Goal: Book appointment/travel/reservation

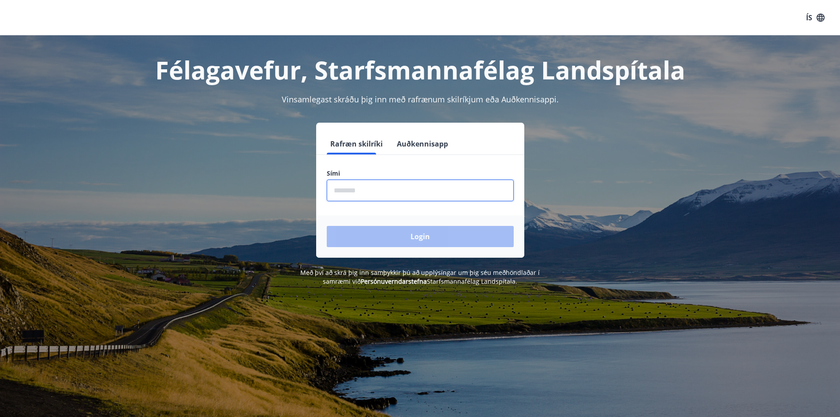
click at [365, 195] on input "phone" at bounding box center [420, 190] width 187 height 22
type input "********"
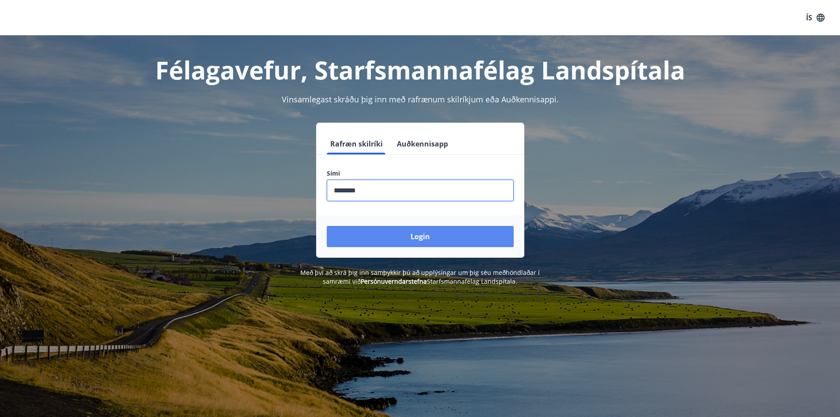
click at [388, 230] on button "Login" at bounding box center [420, 236] width 187 height 21
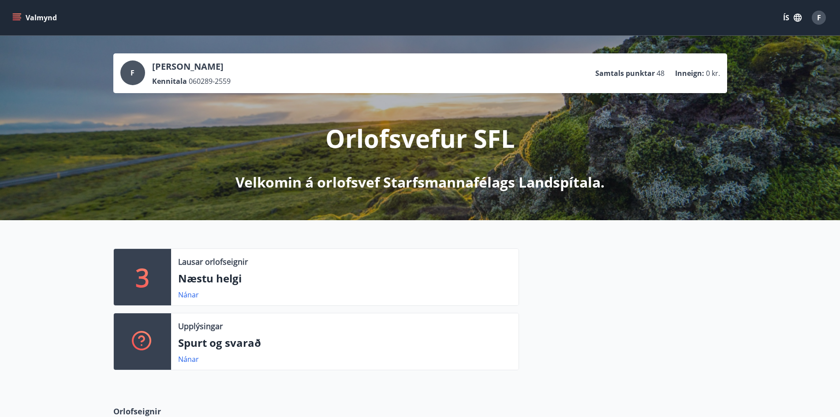
click at [16, 15] on icon "menu" at bounding box center [17, 15] width 8 height 1
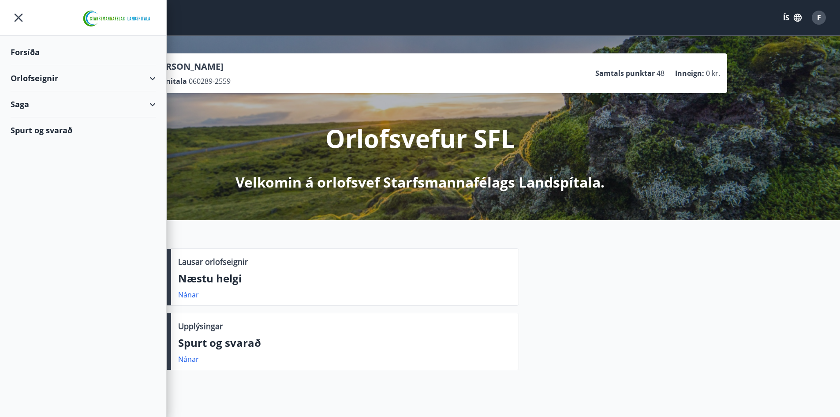
click at [149, 77] on div "Orlofseignir" at bounding box center [83, 78] width 145 height 26
click at [49, 118] on div "Bókunardagatal" at bounding box center [83, 119] width 131 height 19
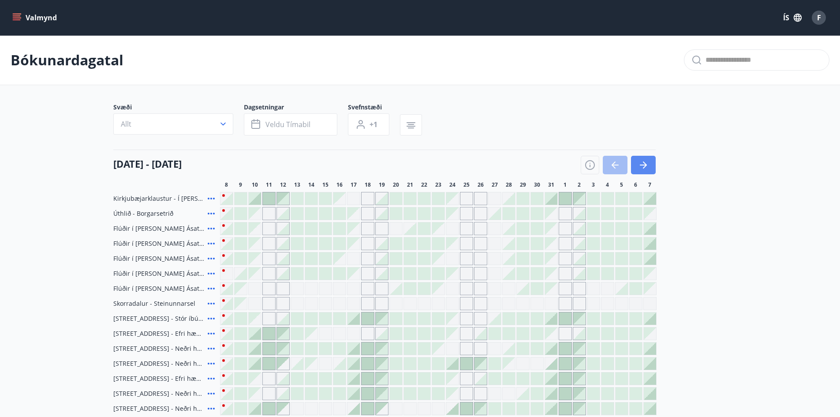
click at [643, 166] on icon "button" at bounding box center [643, 165] width 11 height 11
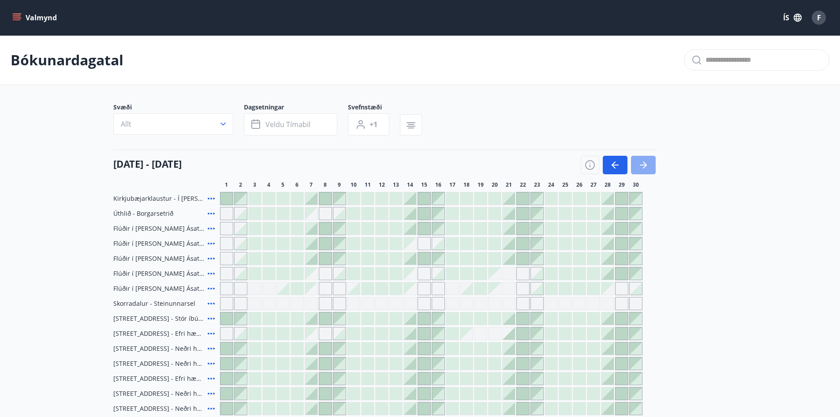
click at [643, 166] on icon "button" at bounding box center [643, 165] width 11 height 11
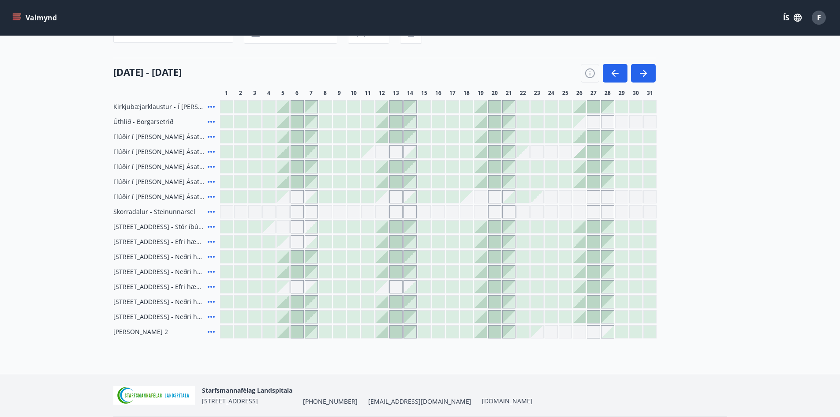
scroll to position [78, 0]
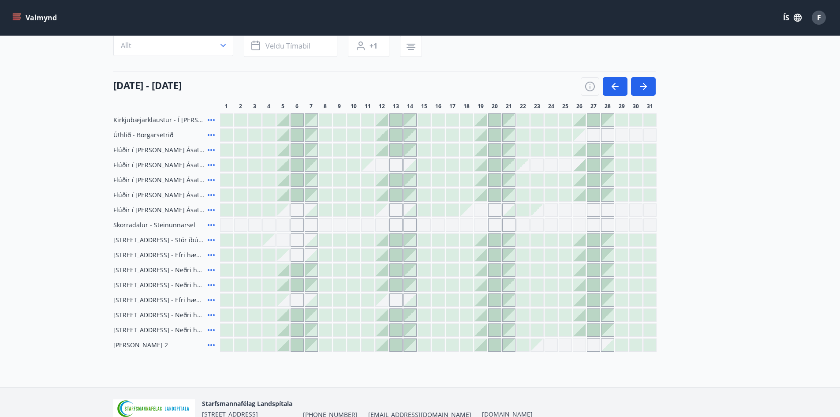
click at [215, 149] on icon at bounding box center [211, 150] width 11 height 11
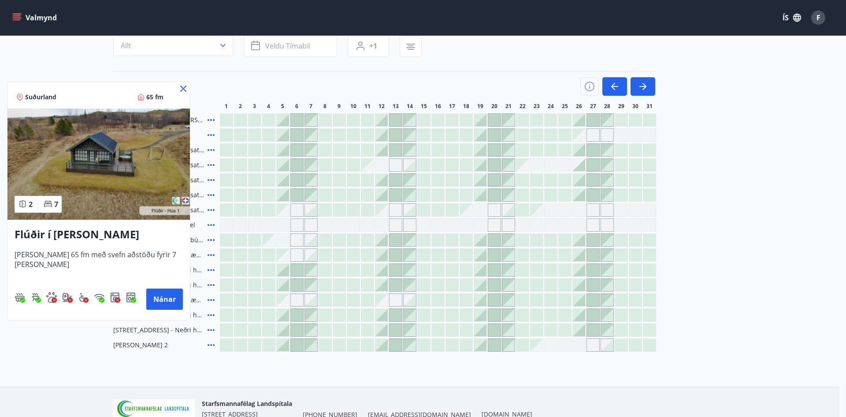
click at [186, 91] on icon at bounding box center [183, 89] width 6 height 6
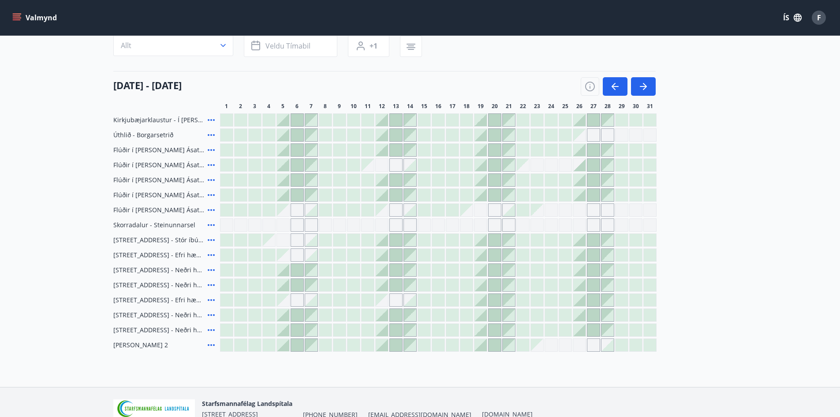
click at [212, 208] on icon at bounding box center [211, 210] width 11 height 11
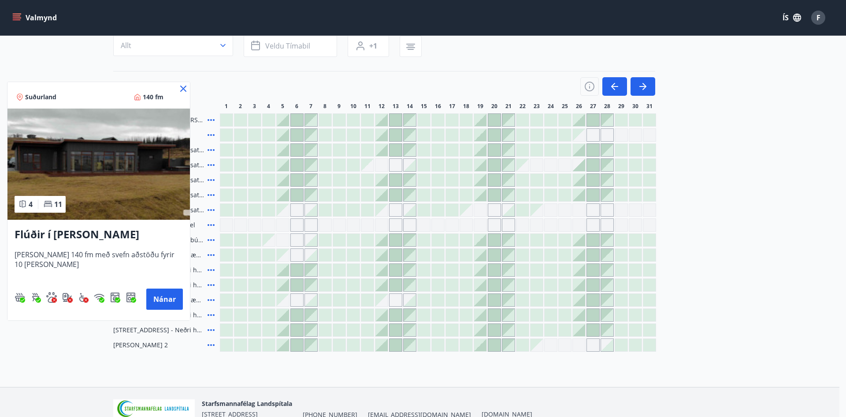
click at [181, 89] on icon at bounding box center [183, 88] width 11 height 11
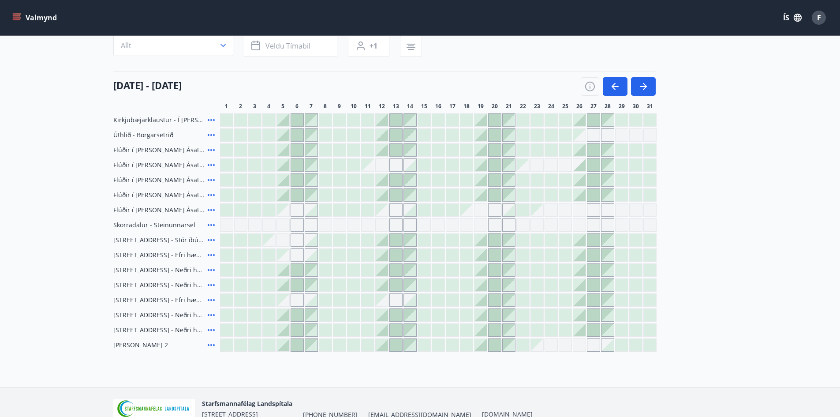
click at [209, 193] on icon at bounding box center [211, 195] width 11 height 11
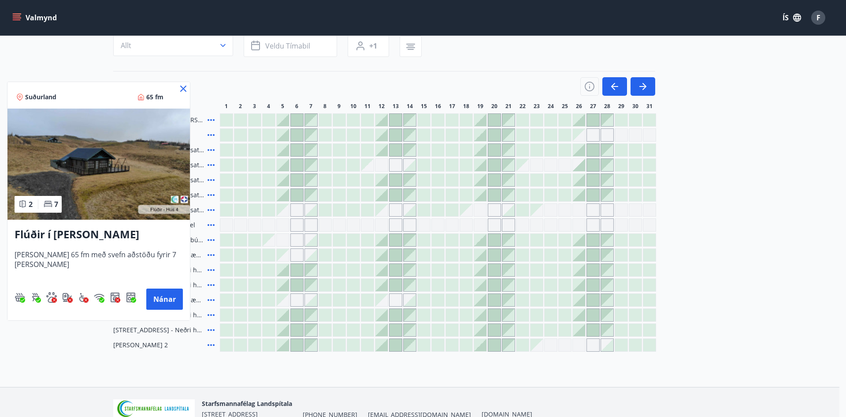
click at [185, 85] on icon at bounding box center [183, 88] width 11 height 11
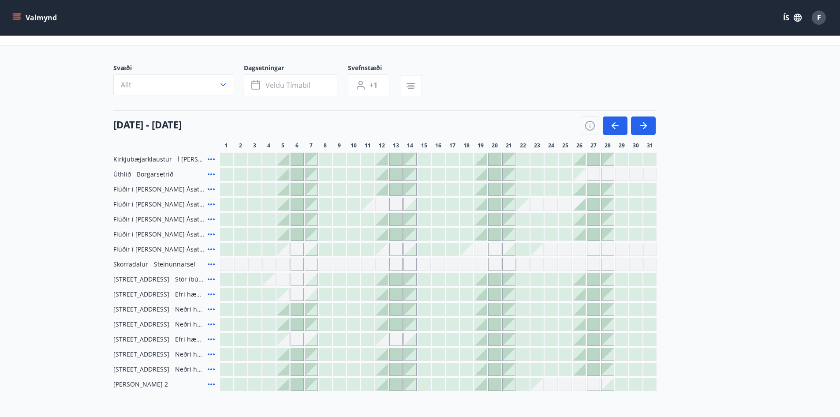
scroll to position [0, 0]
